Goal: Transaction & Acquisition: Obtain resource

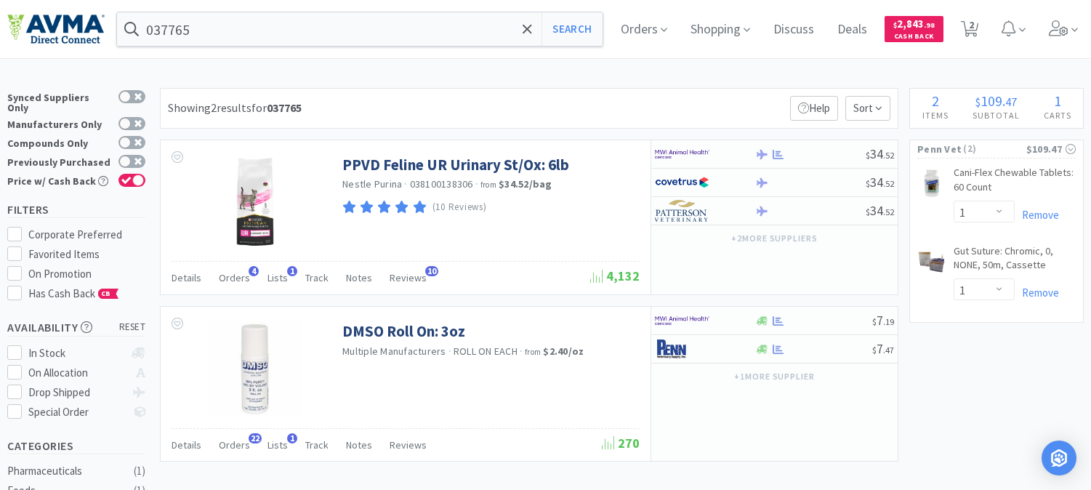
select select "1"
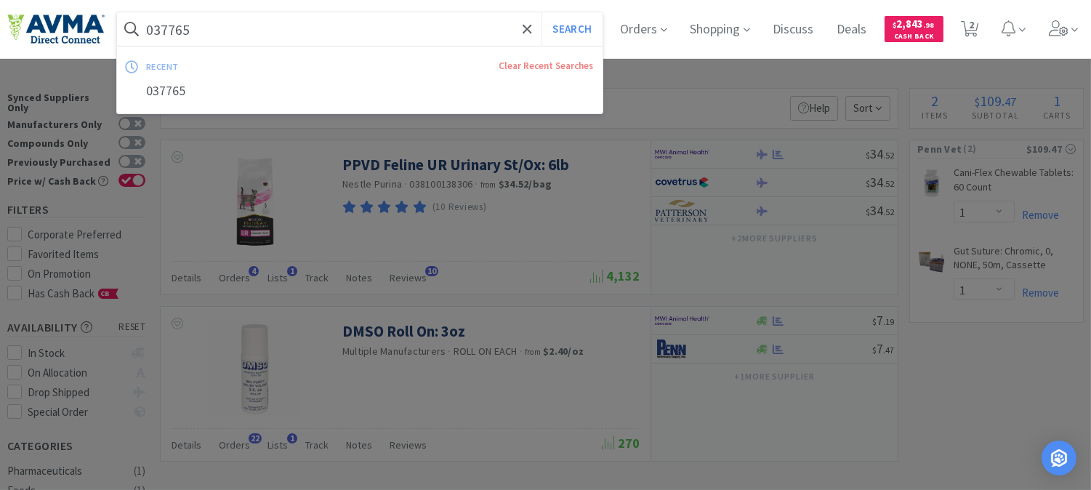
click at [211, 31] on input "037765" at bounding box center [359, 28] width 485 height 33
paste input "02556"
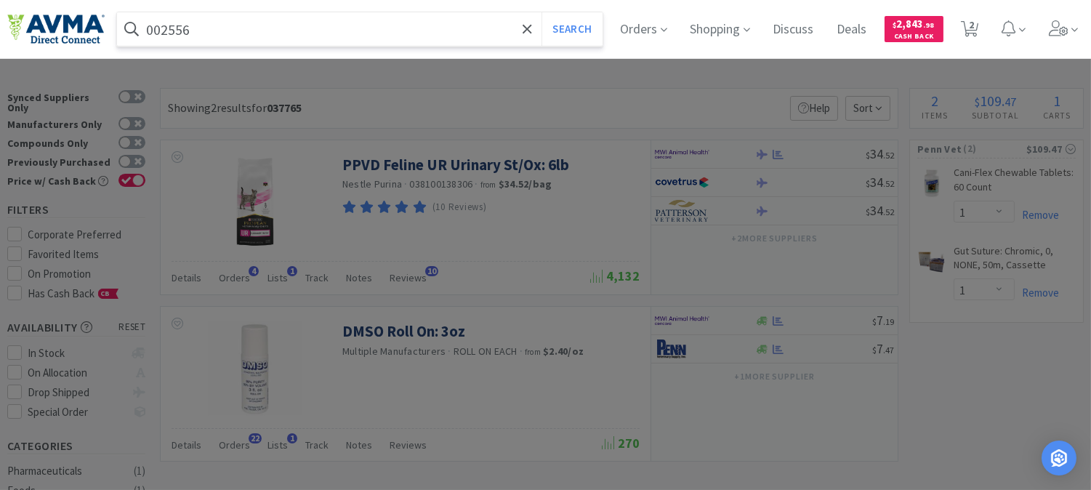
click at [541, 12] on button "Search" at bounding box center [571, 28] width 60 height 33
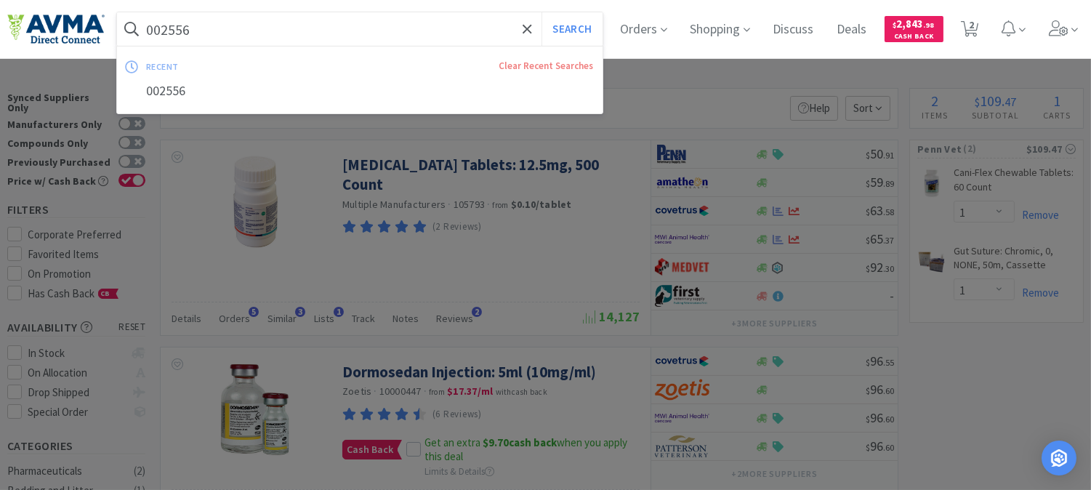
click at [251, 23] on input "002556" at bounding box center [359, 28] width 485 height 33
paste input "35468"
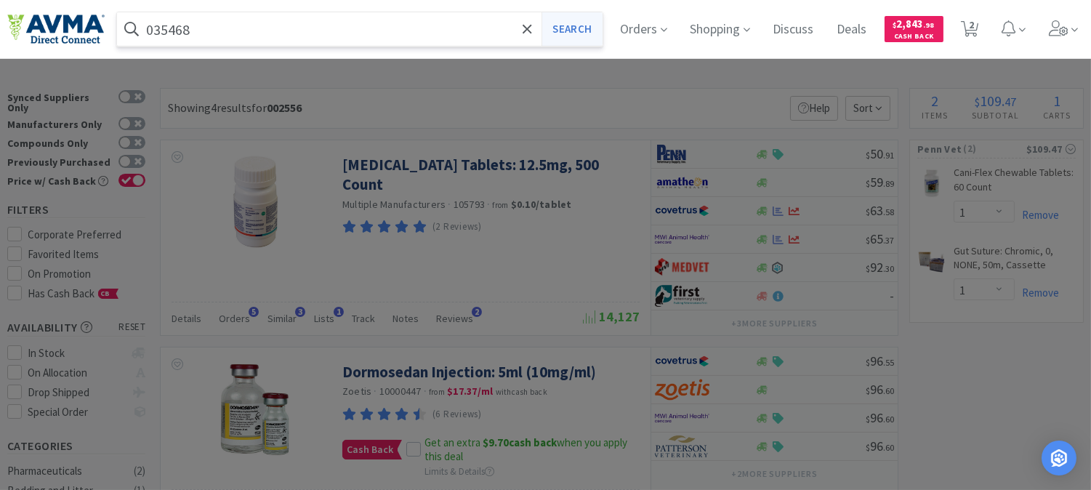
type input "035468"
click at [562, 26] on button "Search" at bounding box center [571, 28] width 60 height 33
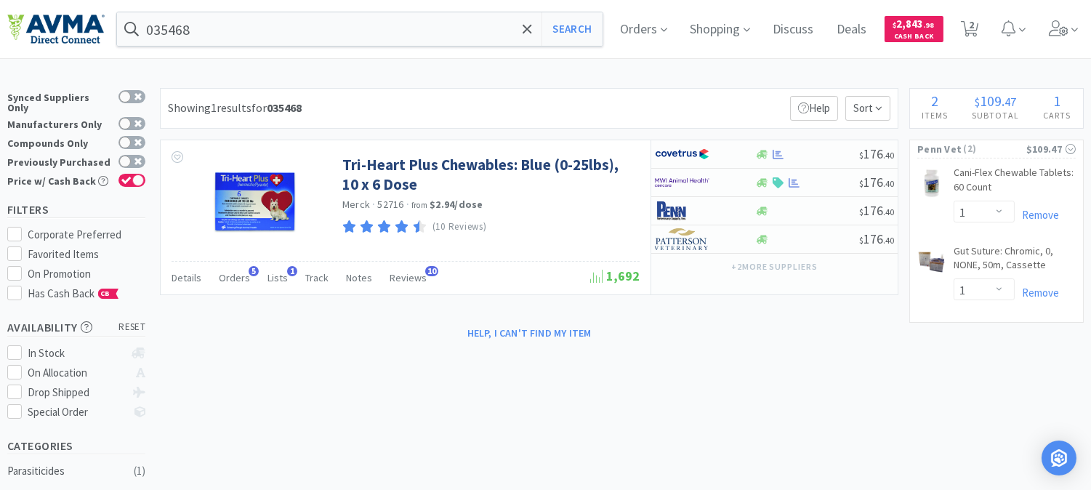
click at [719, 368] on div "× Filter Results Synced Suppliers Only Manufacturers Only Compounds Only Previo…" at bounding box center [545, 488] width 1076 height 800
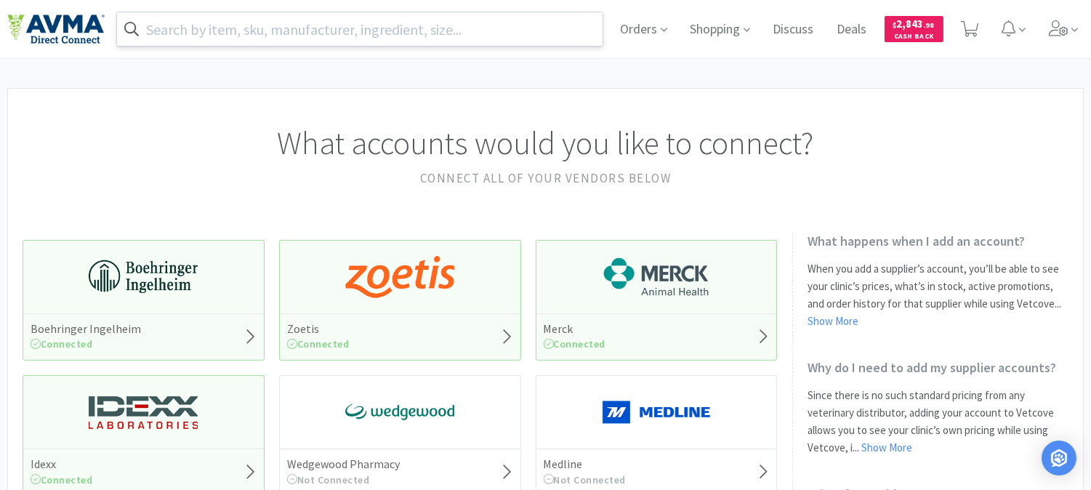
click at [245, 26] on input "text" at bounding box center [359, 28] width 485 height 33
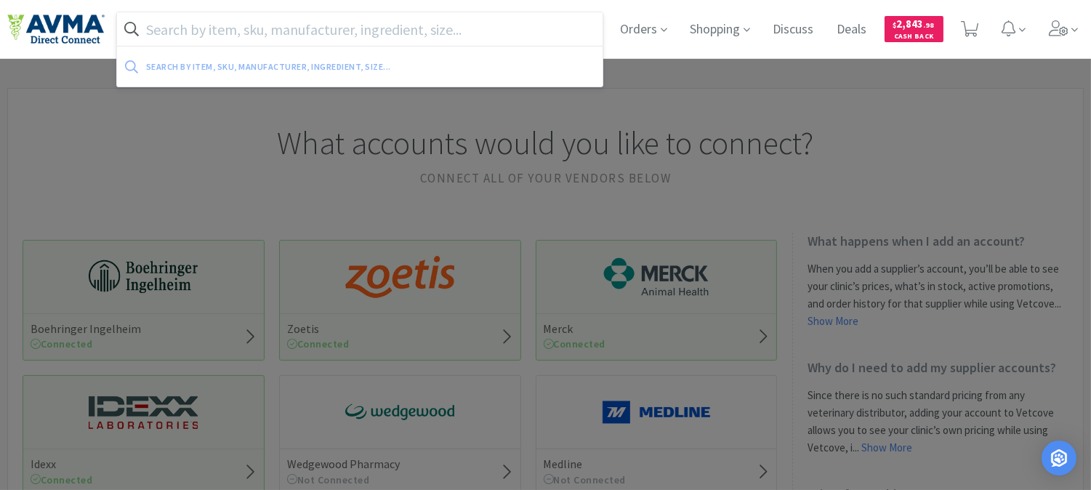
paste input "020857"
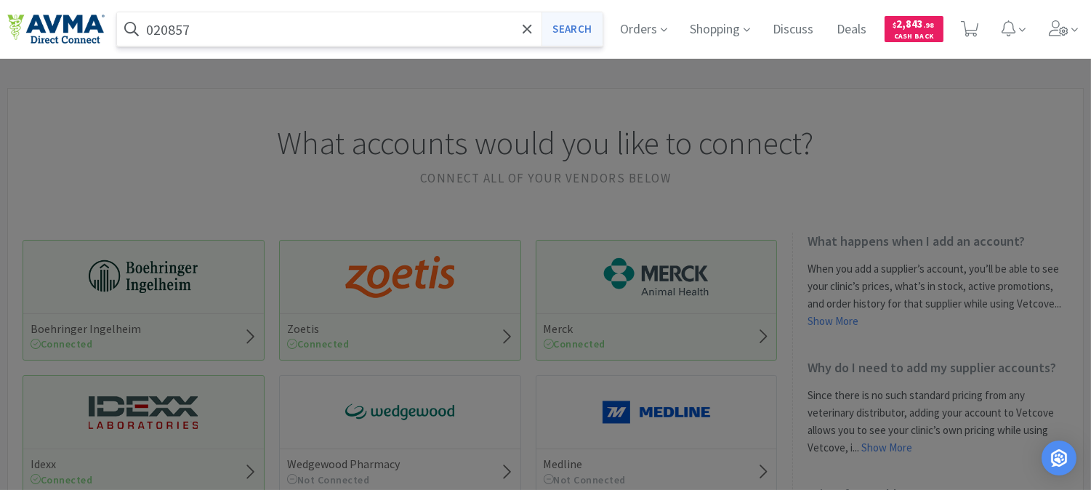
type input "020857"
click at [558, 19] on button "Search" at bounding box center [571, 28] width 60 height 33
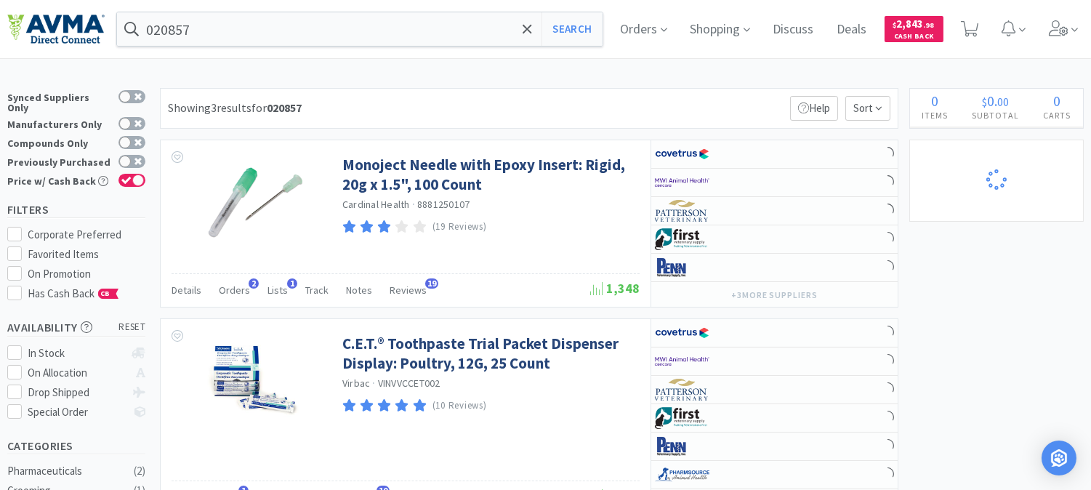
select select "1"
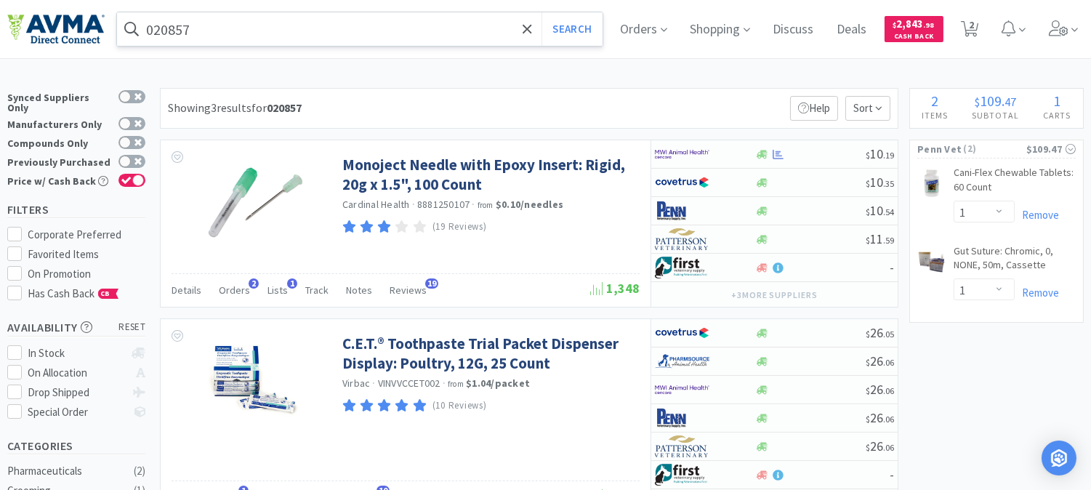
click at [215, 38] on input "020857" at bounding box center [359, 28] width 485 height 33
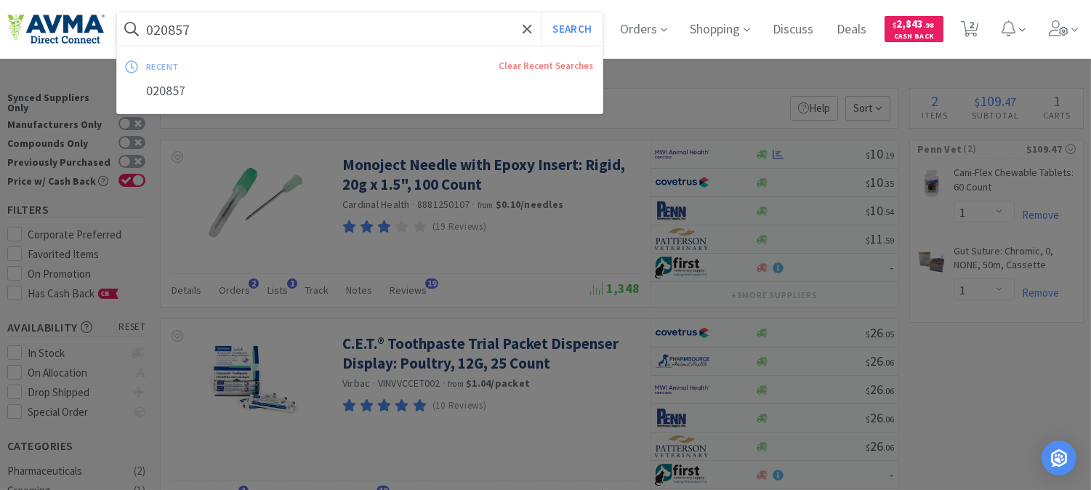
paste input "10022681"
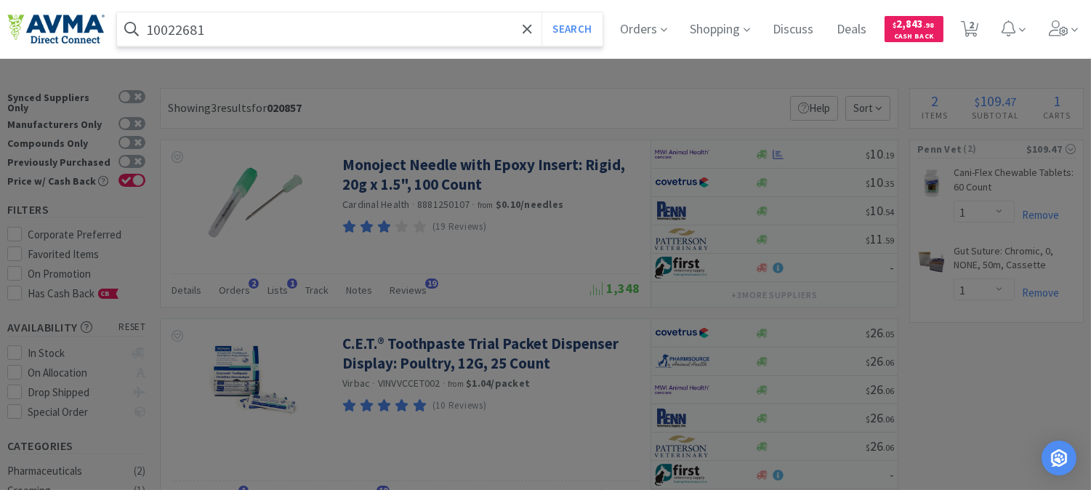
click at [541, 12] on button "Search" at bounding box center [571, 28] width 60 height 33
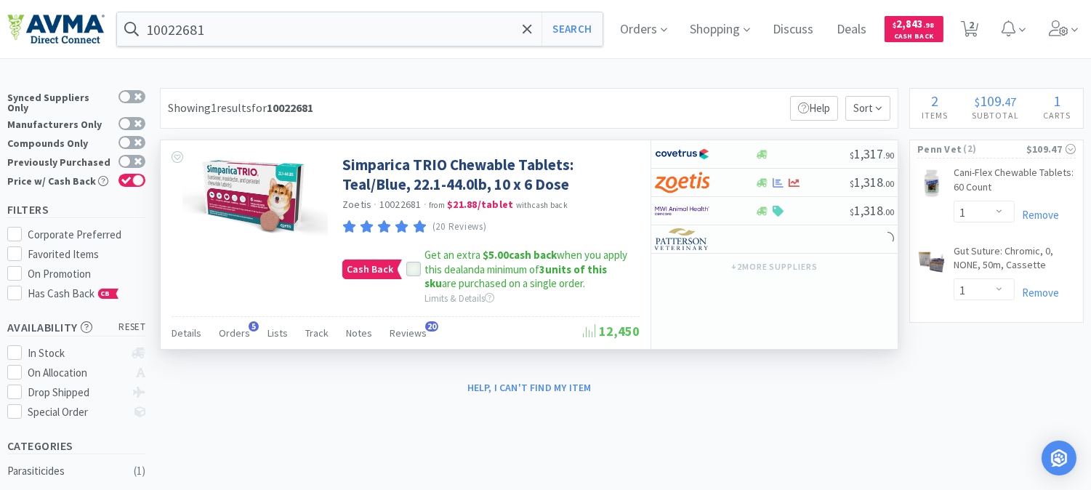
click at [408, 273] on icon at bounding box center [413, 269] width 10 height 10
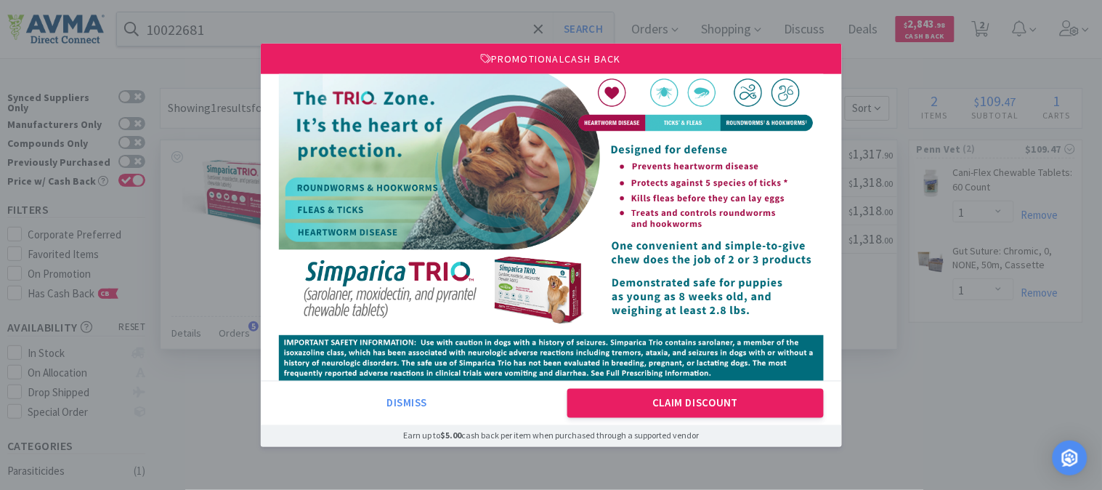
click at [671, 379] on img at bounding box center [551, 227] width 545 height 307
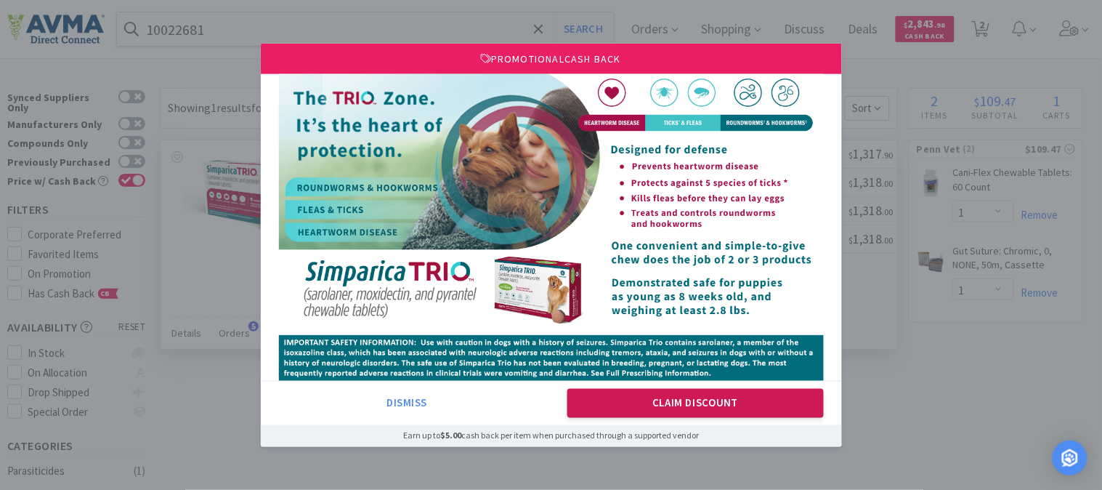
click at [672, 391] on button "Claim Discount" at bounding box center [695, 403] width 256 height 29
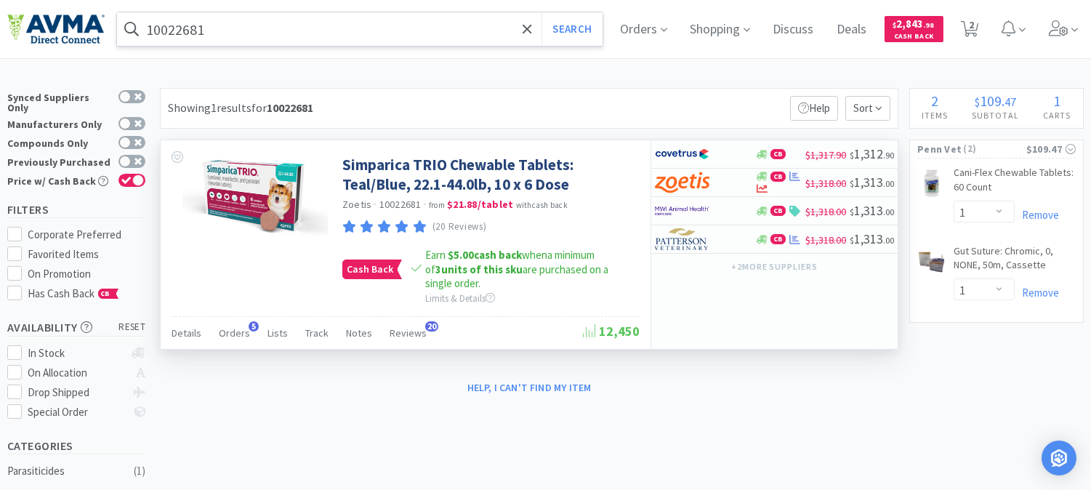
click at [233, 34] on input "10022681" at bounding box center [359, 28] width 485 height 33
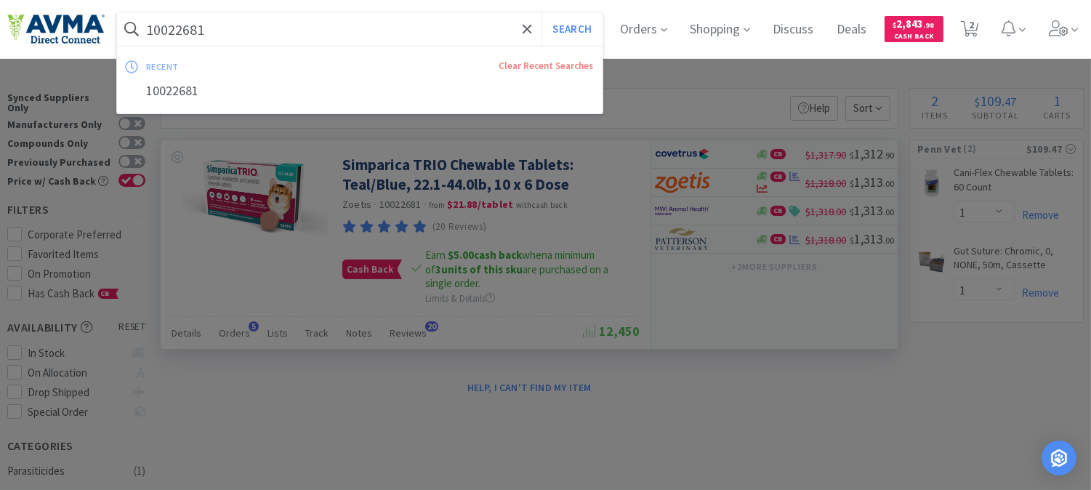
paste input "22740"
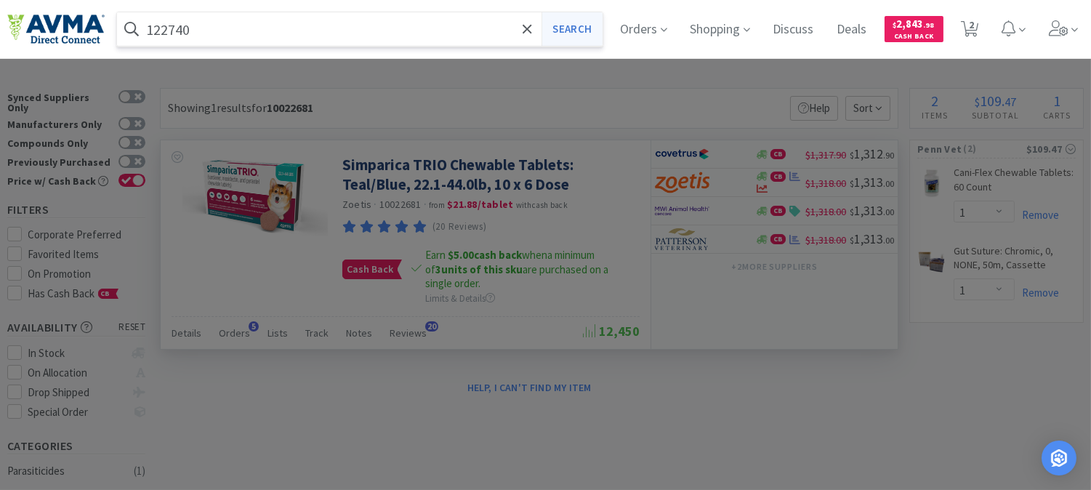
type input "122740"
click at [575, 18] on button "Search" at bounding box center [571, 28] width 60 height 33
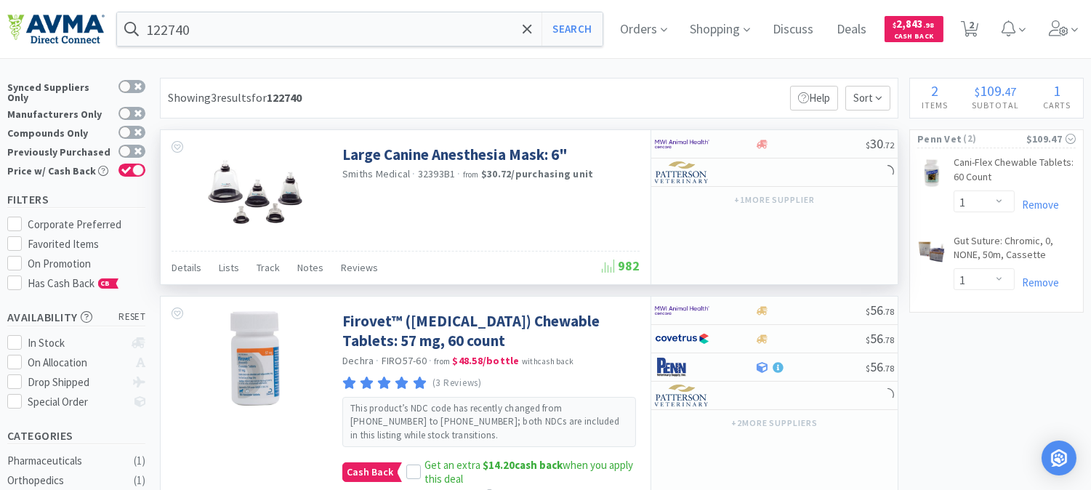
scroll to position [81, 0]
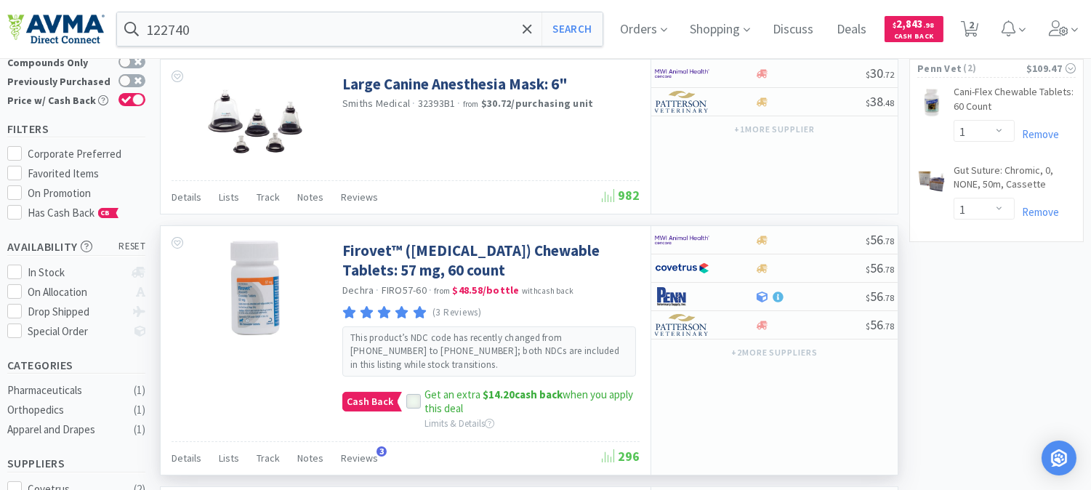
click at [410, 400] on icon at bounding box center [413, 402] width 10 height 10
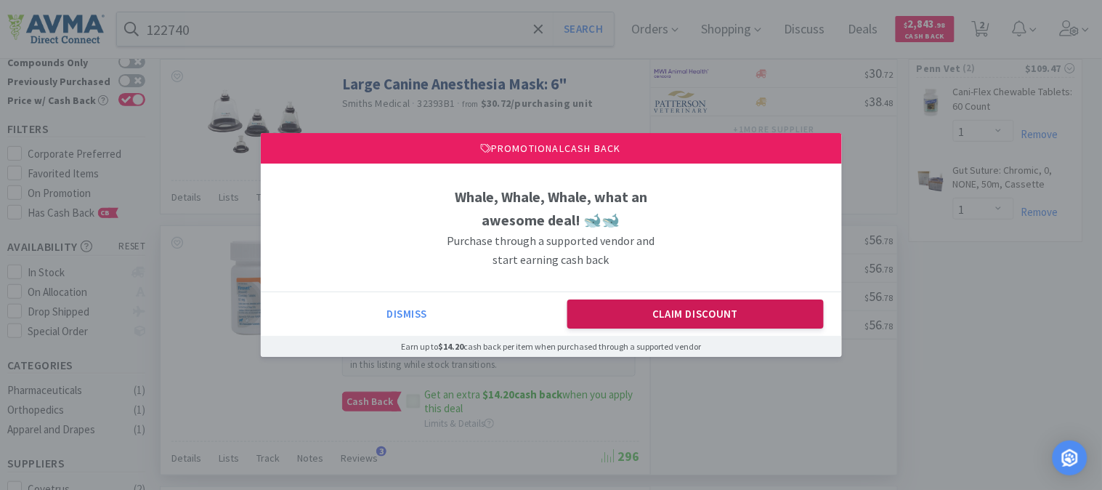
click at [644, 317] on button "Claim Discount" at bounding box center [695, 313] width 256 height 29
